Goal: Navigation & Orientation: Understand site structure

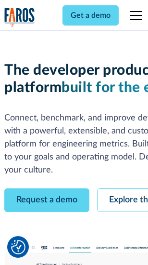
scroll to position [54, 0]
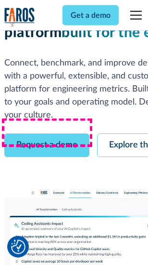
click at [47, 134] on link "Request a demo" at bounding box center [46, 146] width 85 height 24
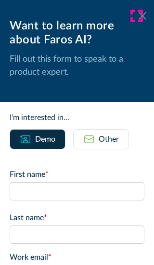
click at [139, 16] on icon at bounding box center [143, 15] width 8 height 7
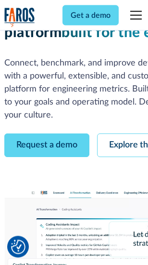
click at [126, 134] on link "Explore the platform" at bounding box center [148, 146] width 103 height 24
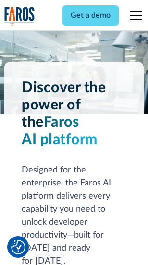
scroll to position [7337, 0]
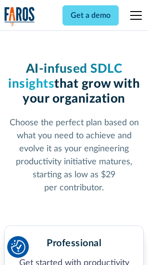
scroll to position [1527, 0]
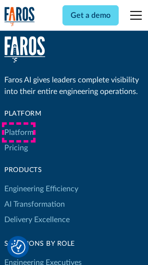
click at [19, 132] on link "Platform" at bounding box center [18, 132] width 29 height 15
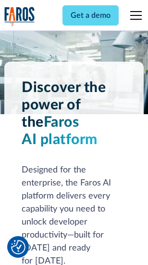
scroll to position [7646, 0]
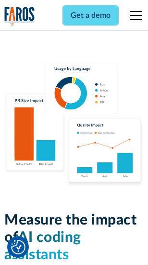
scroll to position [6013, 0]
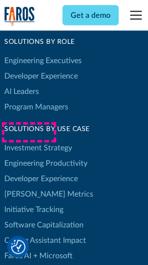
click at [29, 186] on link "[PERSON_NAME] Metrics" at bounding box center [48, 193] width 89 height 15
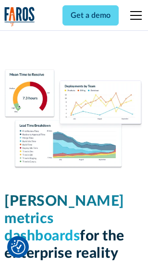
scroll to position [4264, 0]
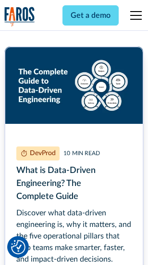
scroll to position [4375, 0]
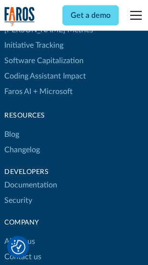
click at [22, 142] on link "Changelog" at bounding box center [22, 149] width 36 height 15
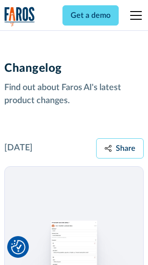
scroll to position [11810, 0]
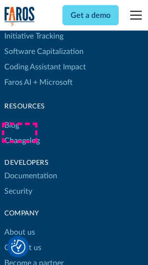
click at [19, 225] on link "About us" at bounding box center [19, 232] width 31 height 15
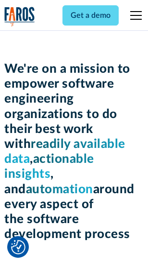
scroll to position [3331, 0]
